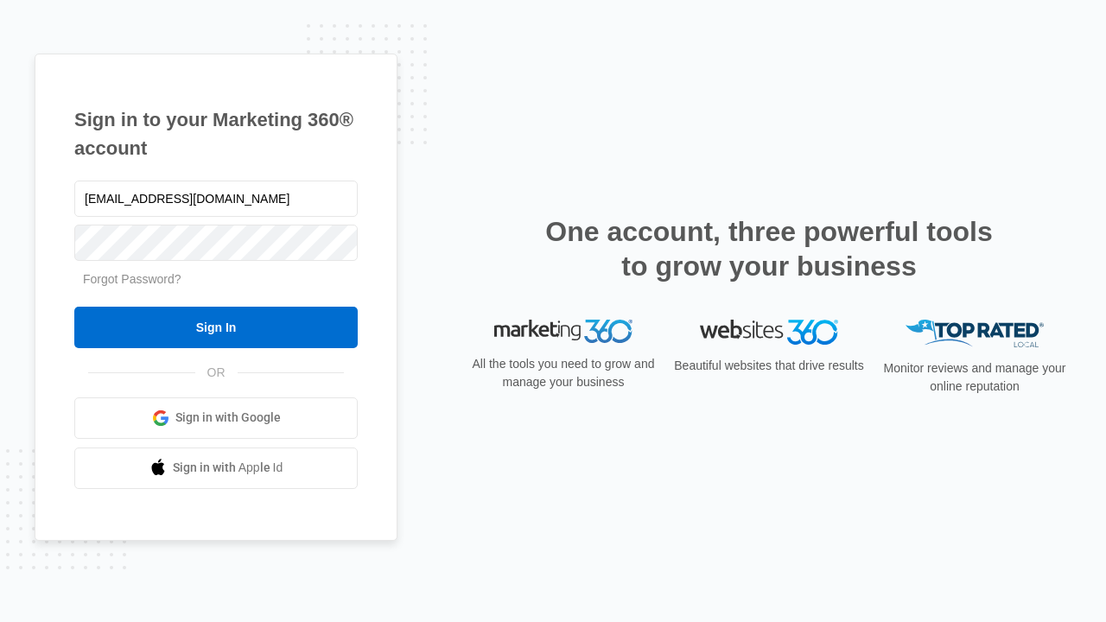
type input "[EMAIL_ADDRESS][DOMAIN_NAME]"
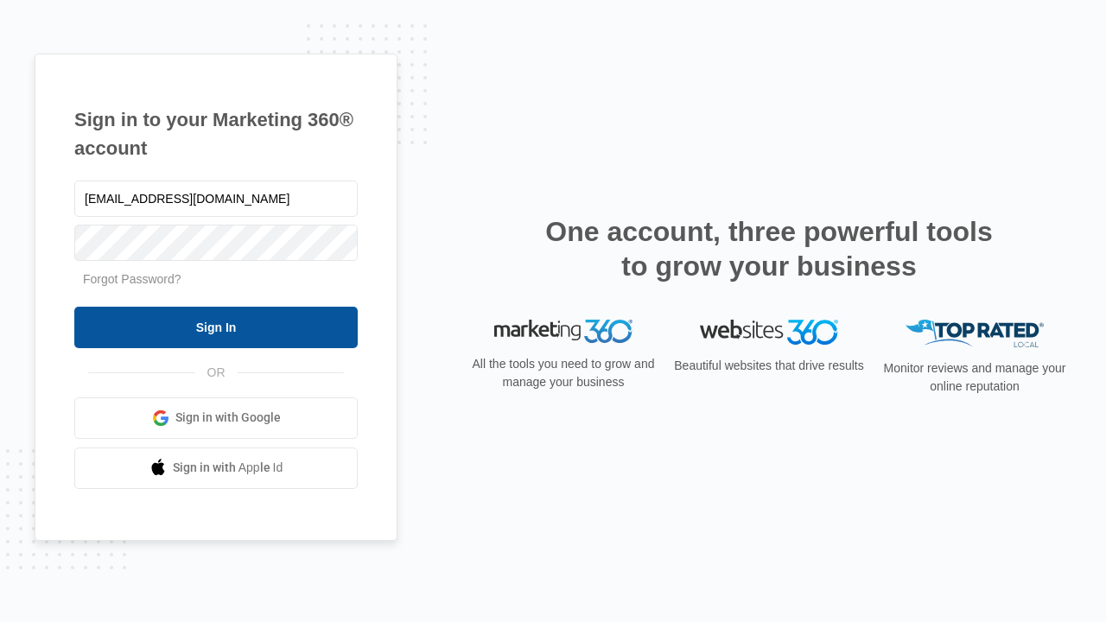
click at [216, 327] on input "Sign In" at bounding box center [215, 327] width 283 height 41
